Goal: Task Accomplishment & Management: Manage account settings

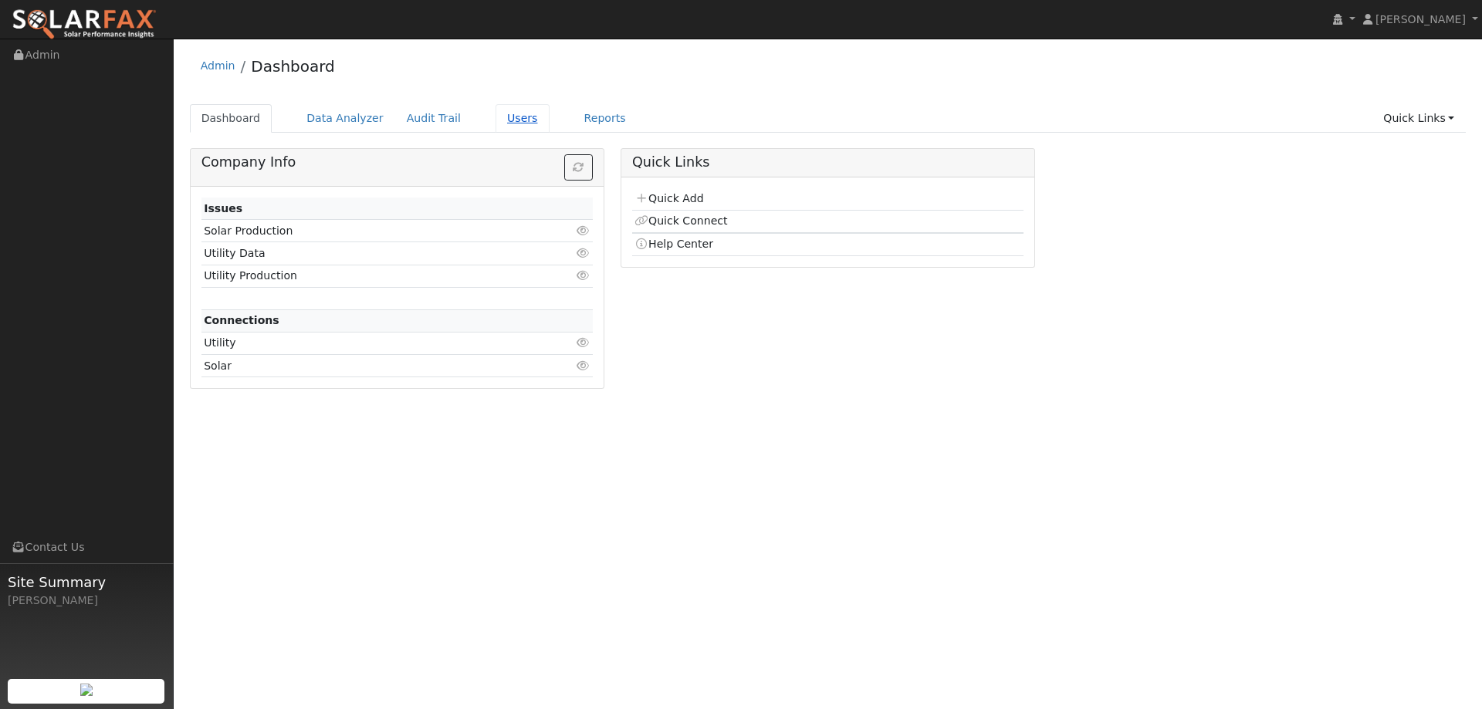
click at [503, 110] on link "Users" at bounding box center [523, 118] width 54 height 29
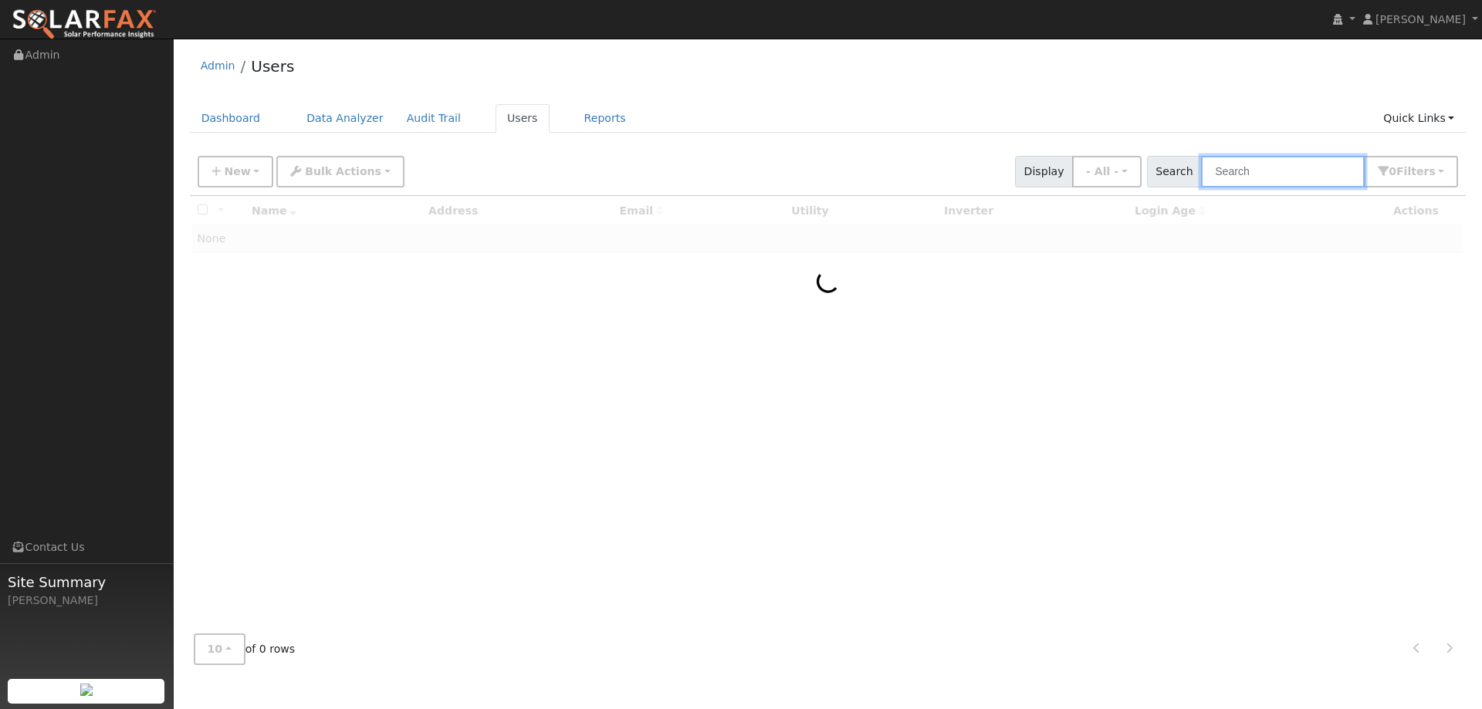
click at [1296, 166] on input "text" at bounding box center [1283, 172] width 164 height 32
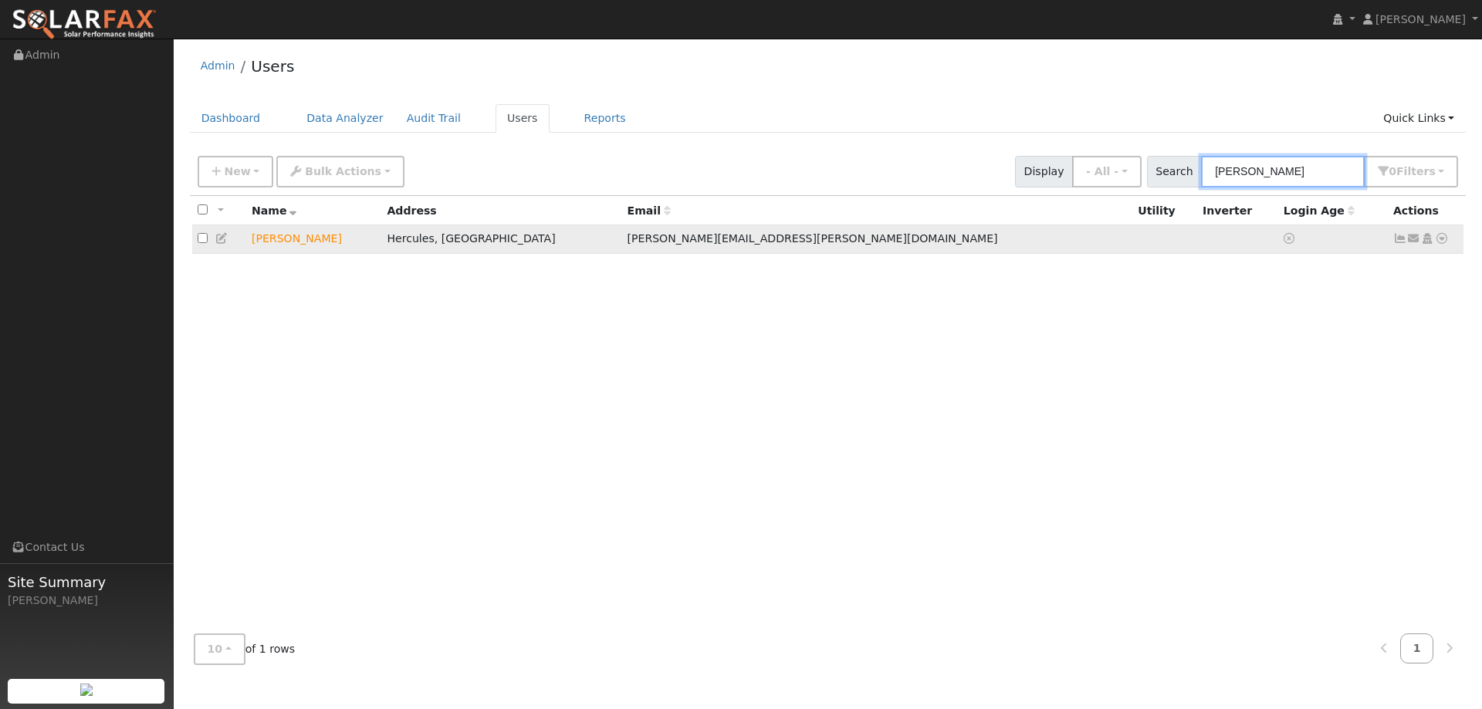
type input "laput"
click at [1447, 240] on icon at bounding box center [1442, 238] width 14 height 11
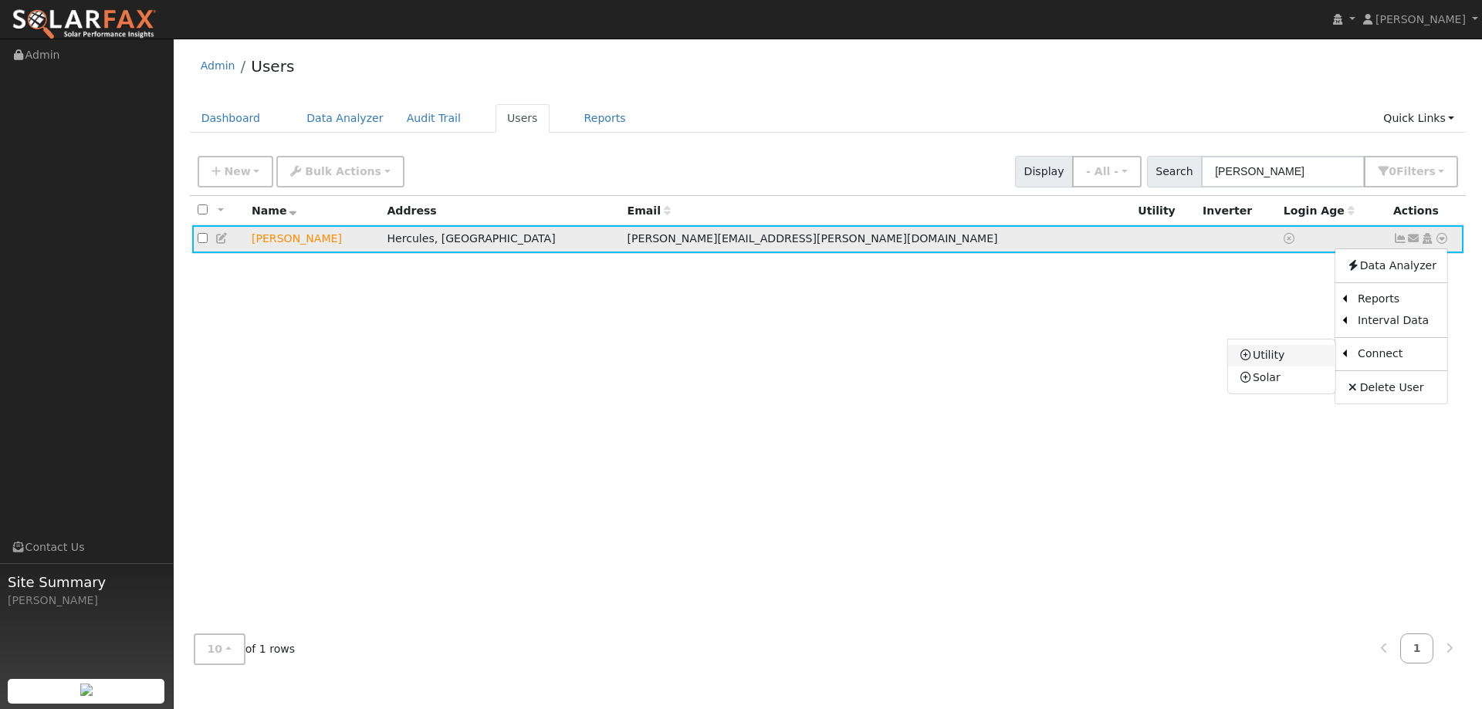
click at [1286, 352] on link "Utility" at bounding box center [1281, 356] width 107 height 22
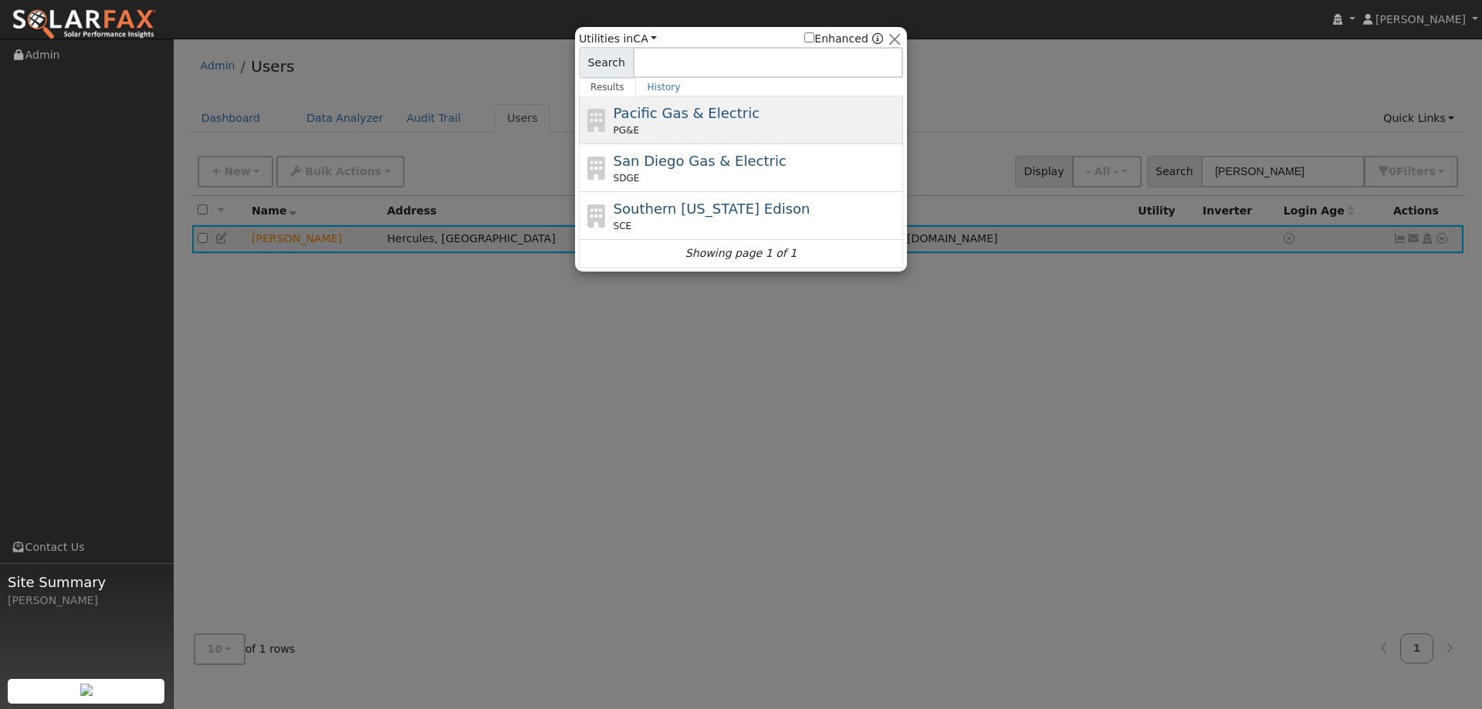
click at [790, 118] on div "Pacific Gas & Electric PG&E" at bounding box center [757, 120] width 286 height 35
